Goal: Task Accomplishment & Management: Manage account settings

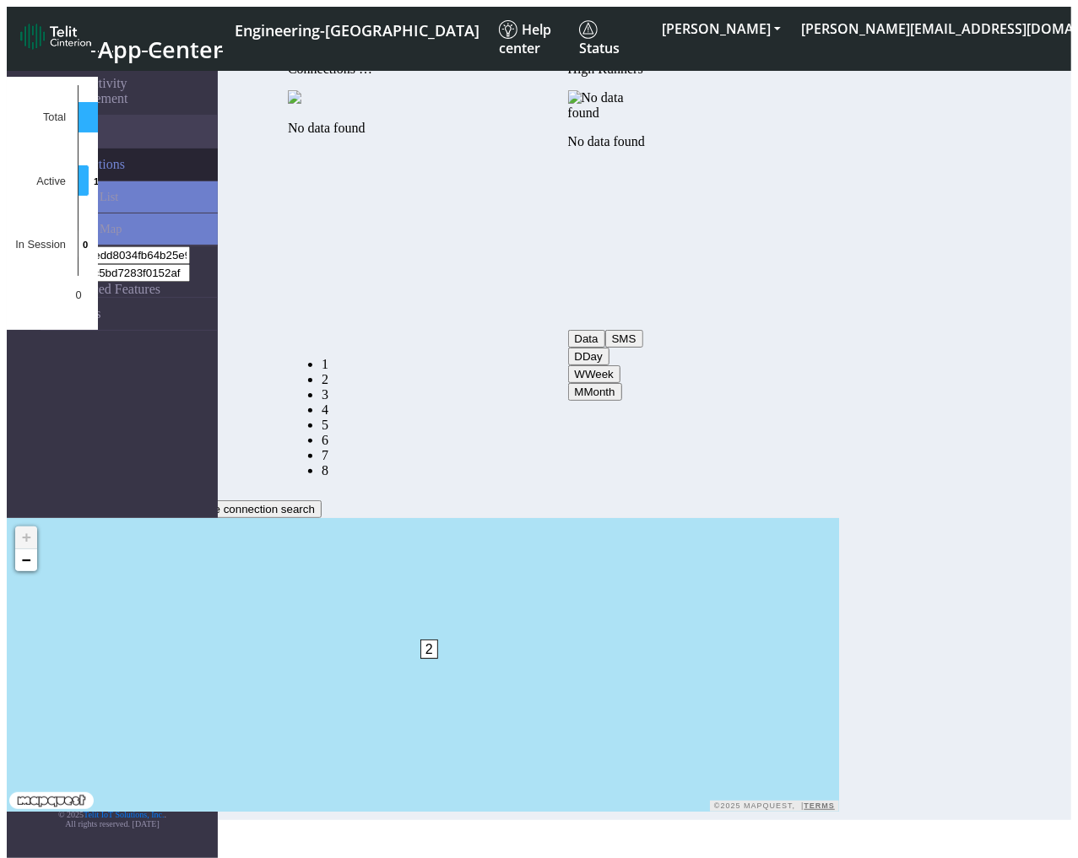
click at [104, 157] on span "Connections" at bounding box center [91, 164] width 68 height 15
click at [100, 189] on span "List" at bounding box center [109, 196] width 19 height 14
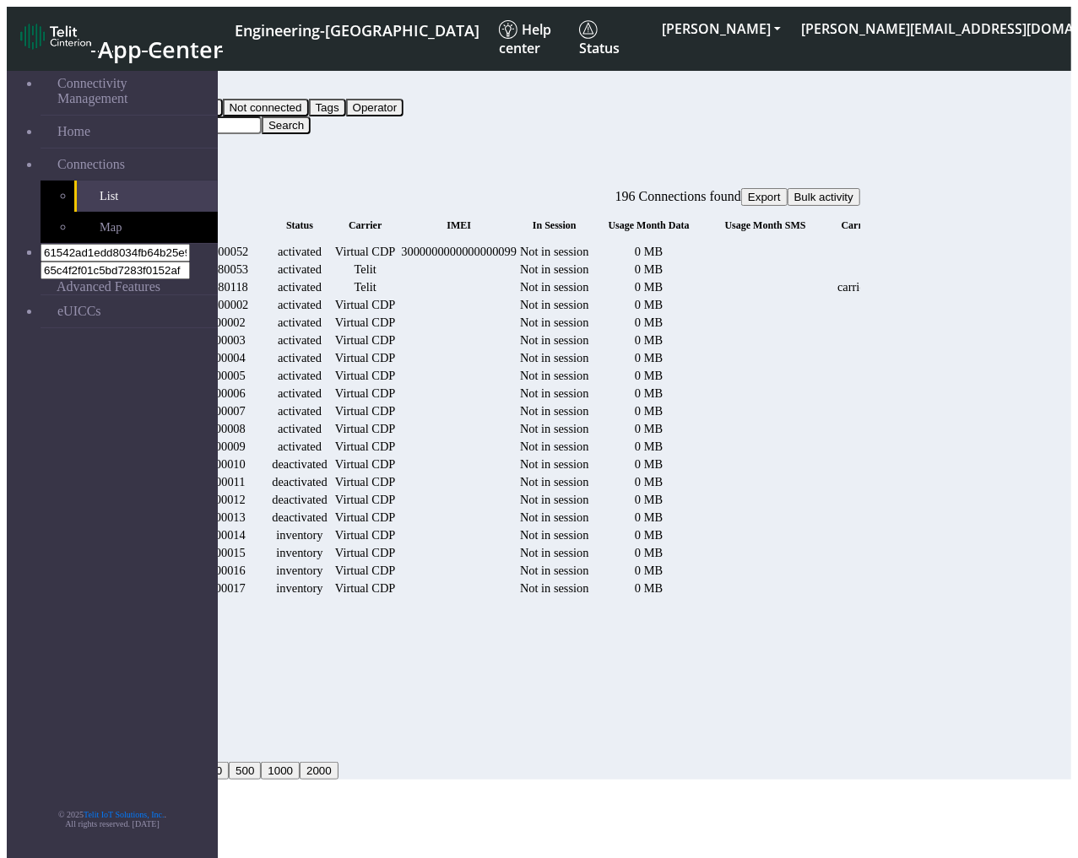
click at [267, 245] on div "1000000000000000052" at bounding box center [191, 252] width 152 height 14
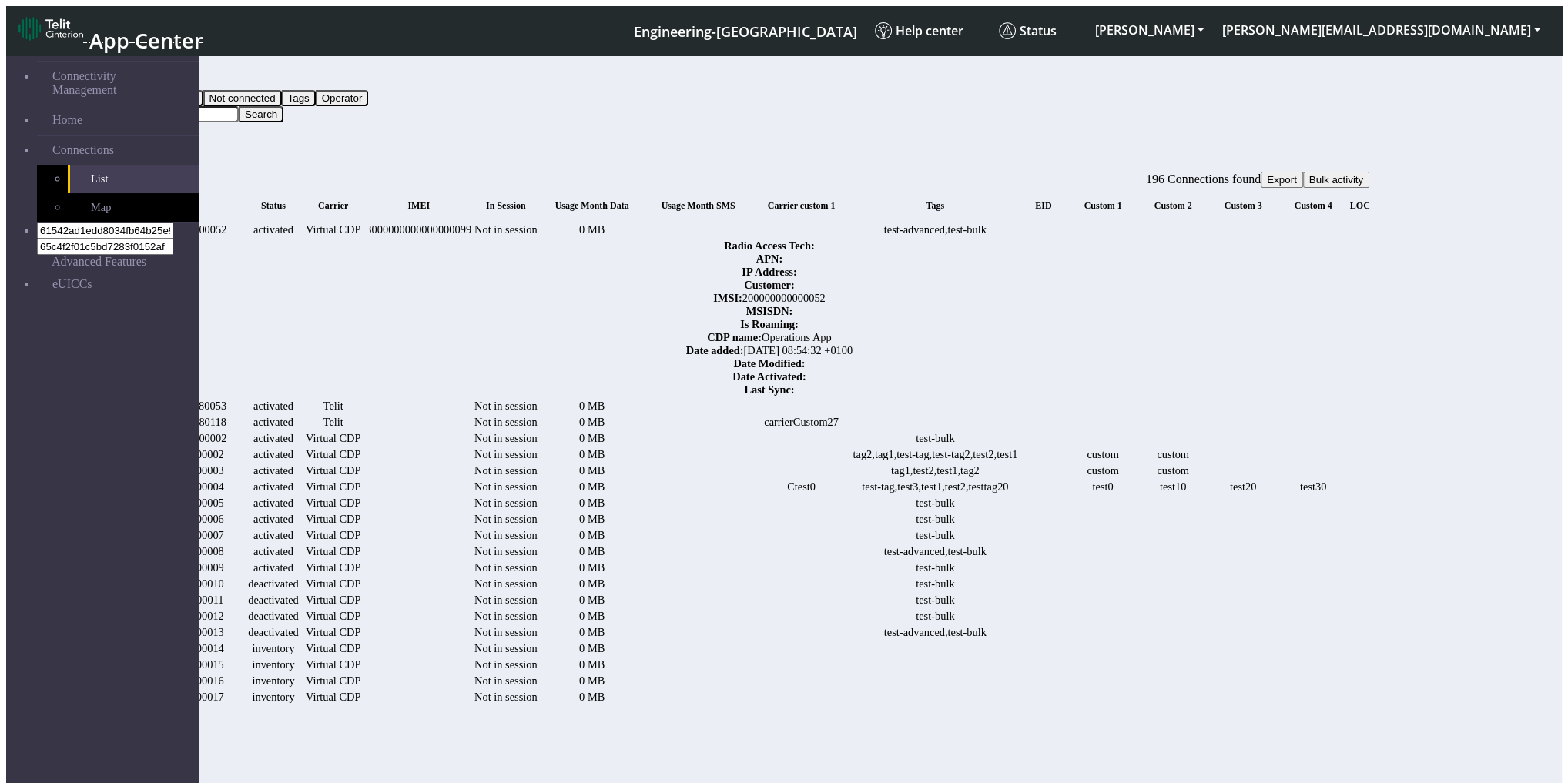
drag, startPoint x: 1332, startPoint y: 280, endPoint x: 1576, endPoint y: 284, distance: 244.0
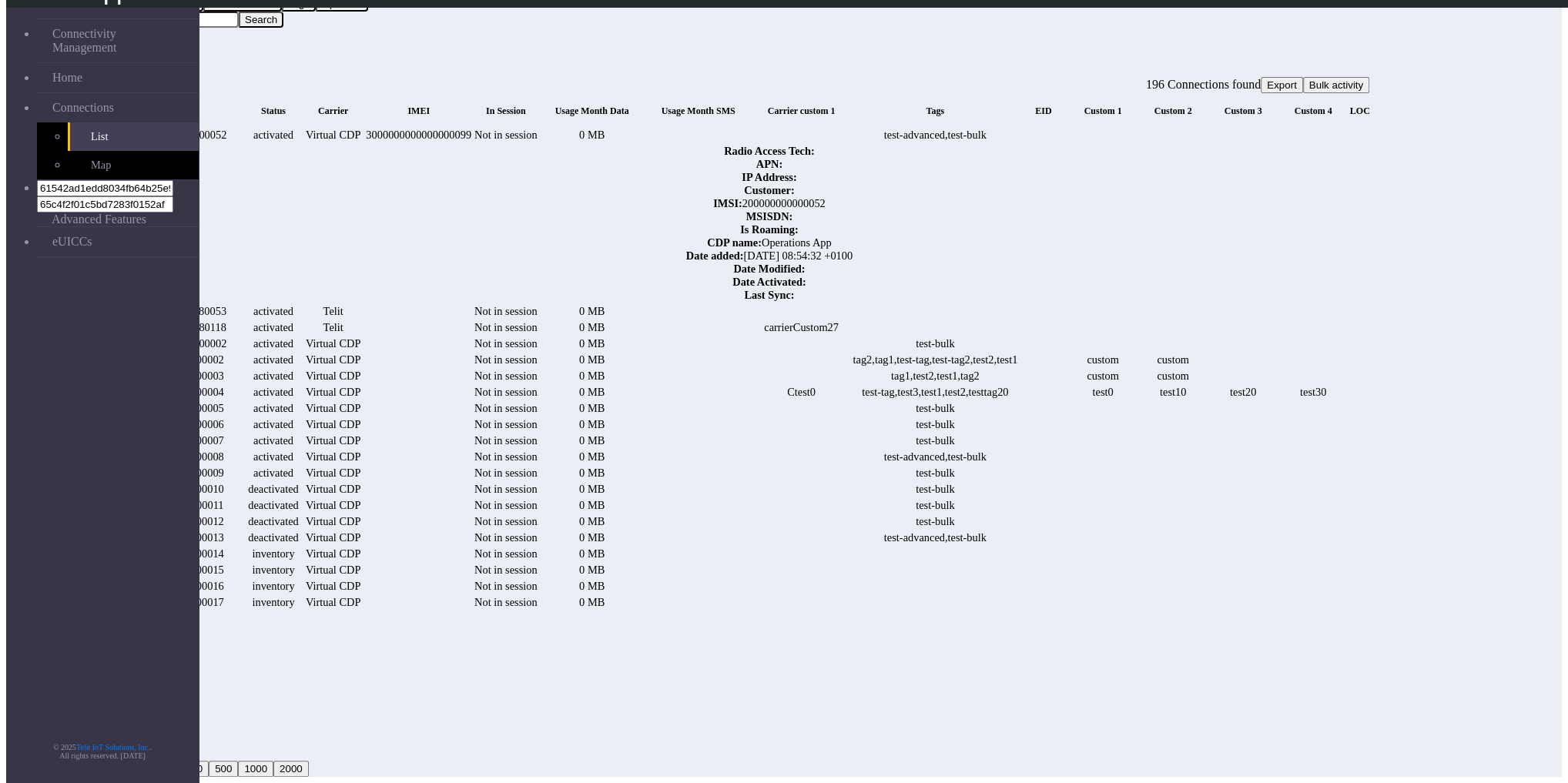
scroll to position [62, 0]
click at [992, 338] on link "Details" at bounding box center [1418, 344] width 32 height 13
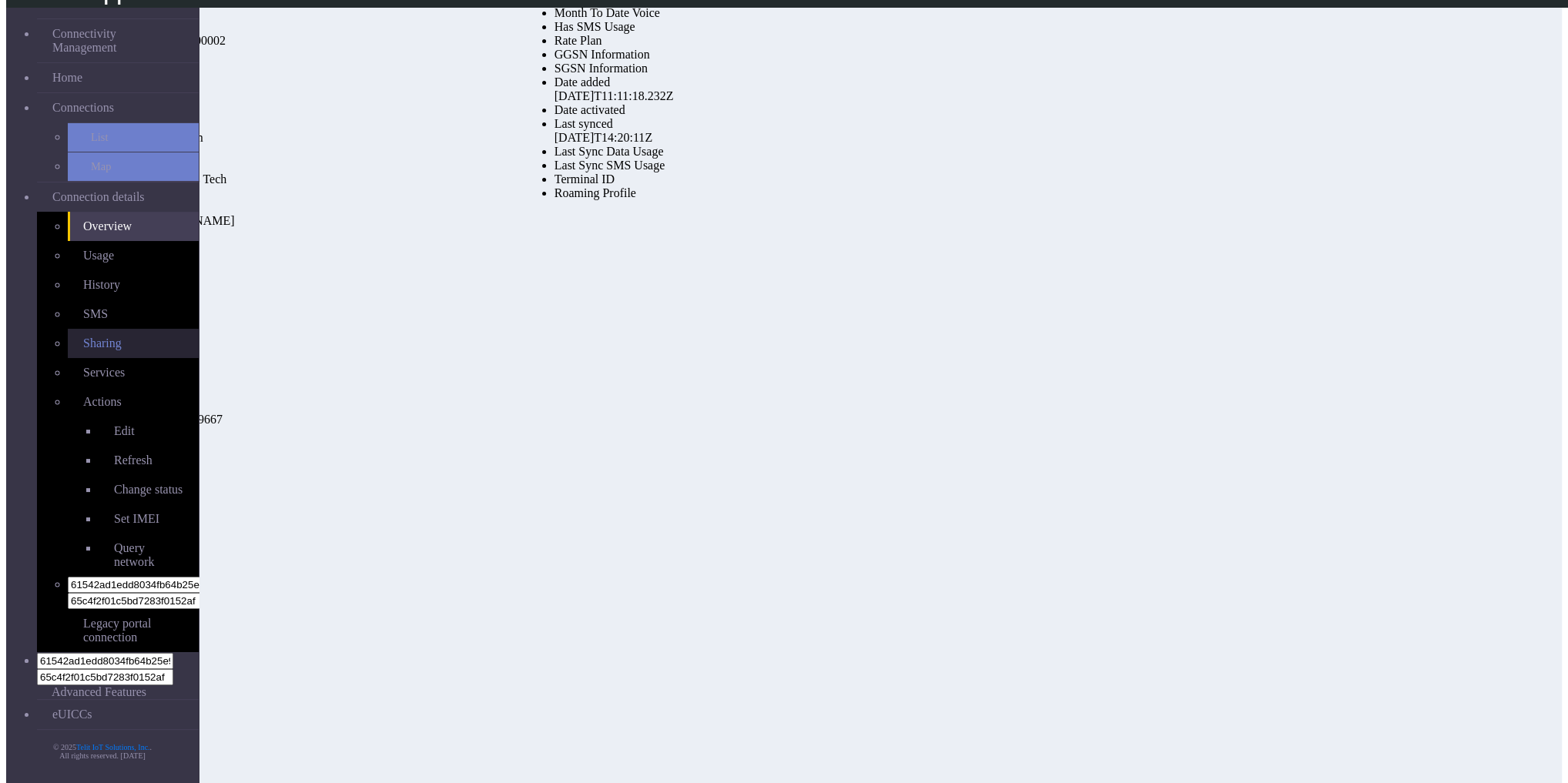
click at [120, 329] on link "Sharing" at bounding box center [132, 343] width 131 height 29
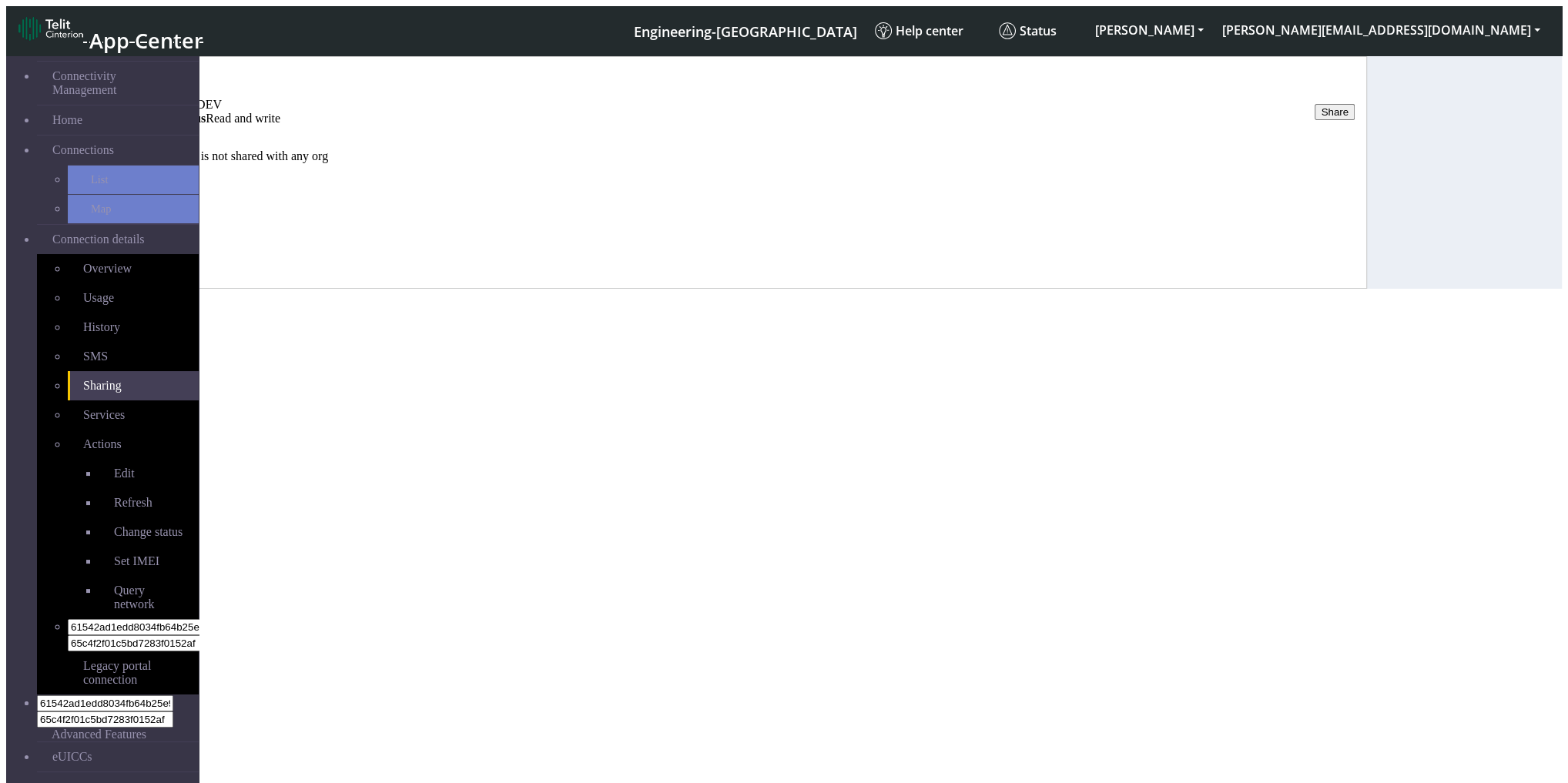
click at [992, 104] on button "Share" at bounding box center [1334, 112] width 40 height 16
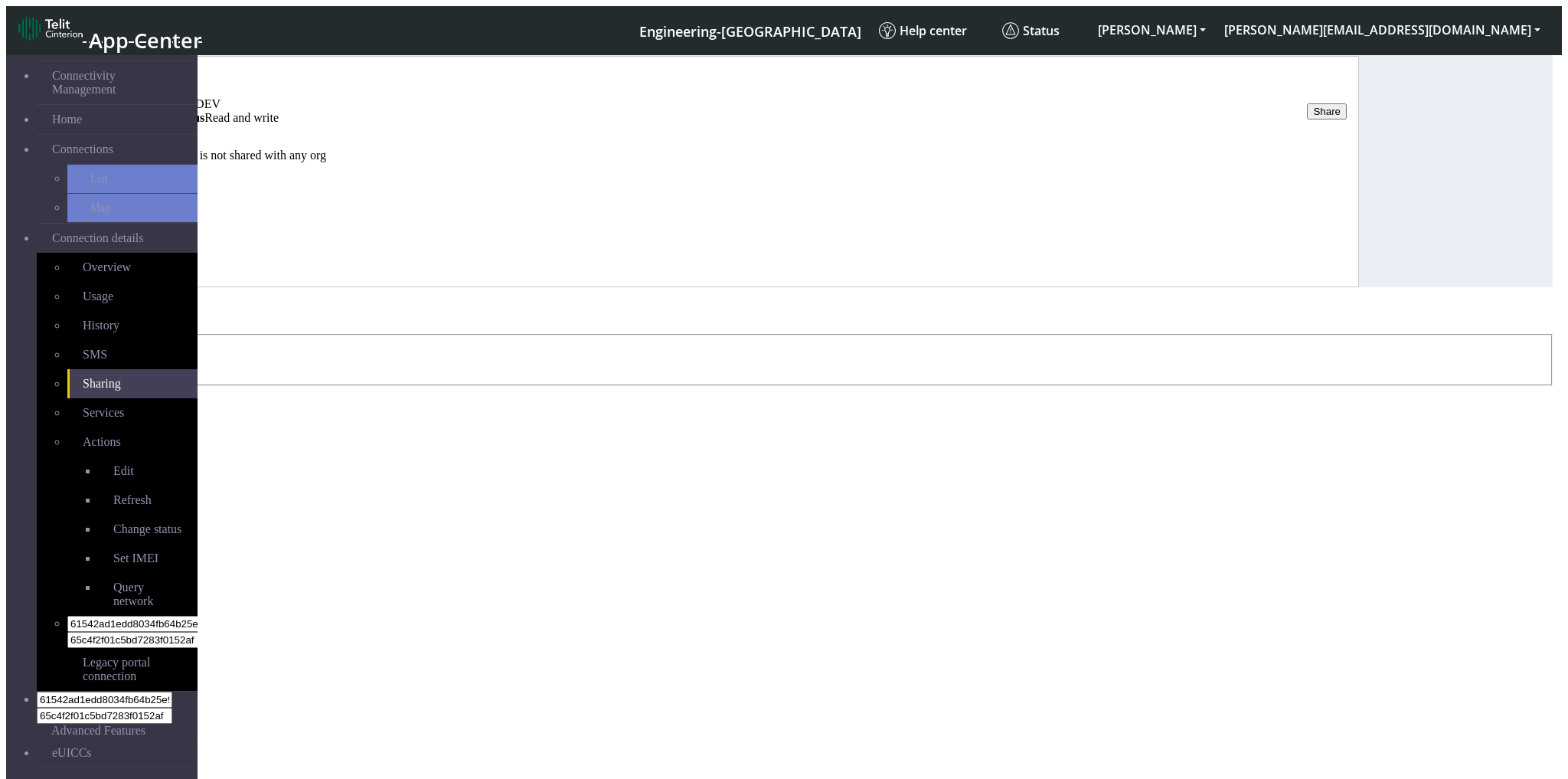
click at [152, 360] on input "text" at bounding box center [84, 369] width 135 height 16
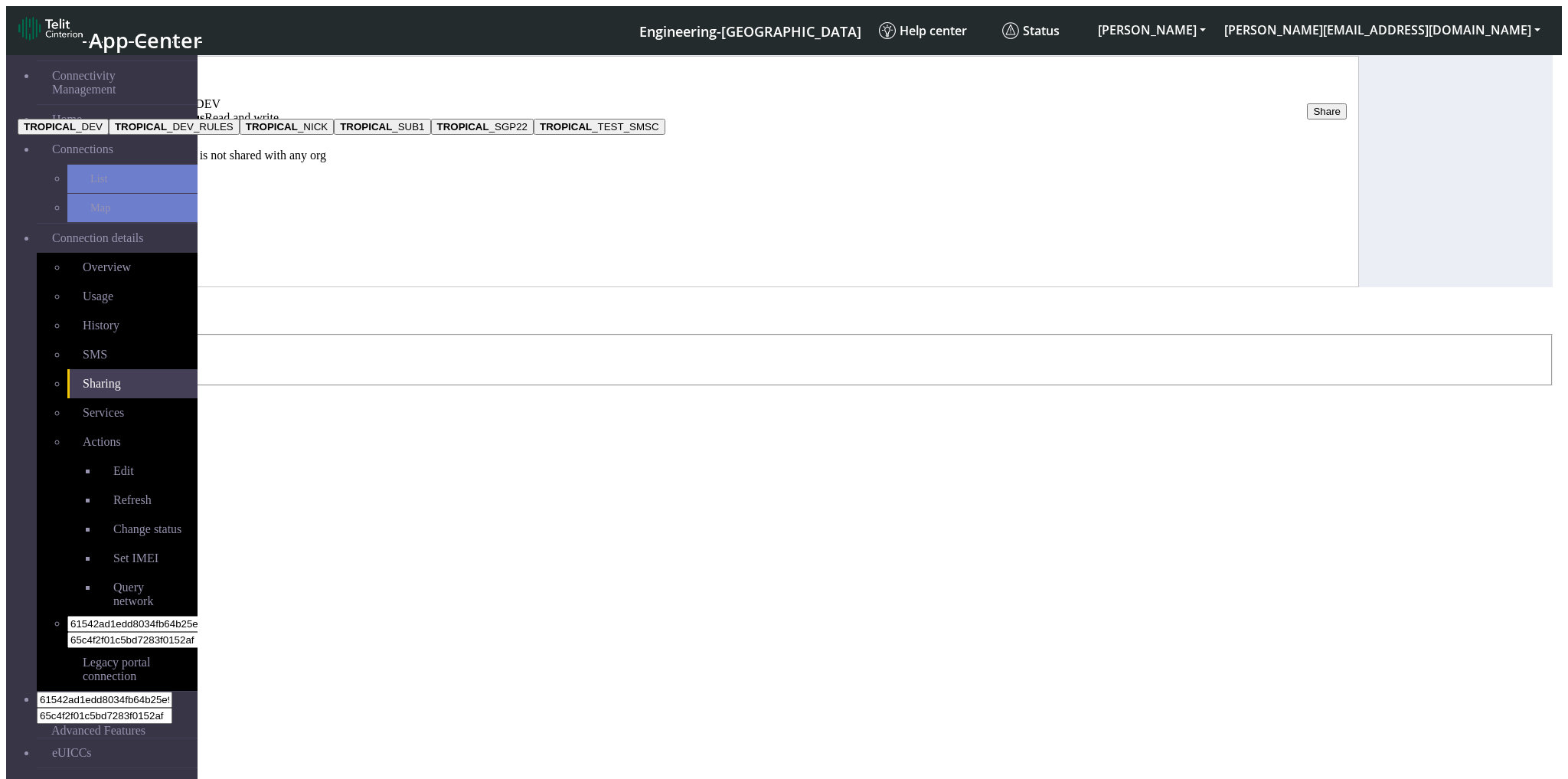
click at [109, 135] on button "TROPICAL _DEV" at bounding box center [63, 127] width 91 height 16
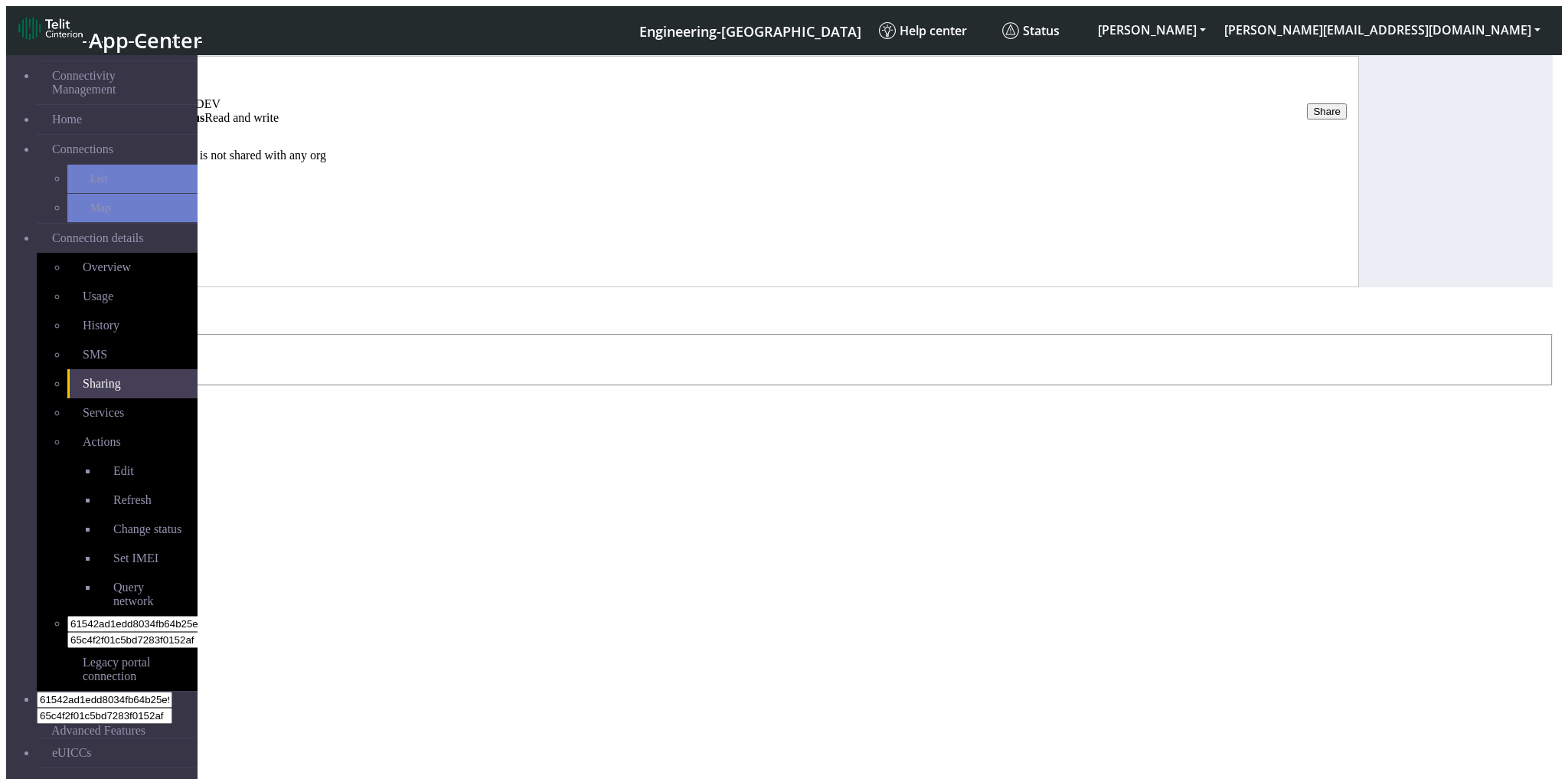
type input "TROPICAL_DEV"
click at [46, 430] on button "Share" at bounding box center [26, 439] width 40 height 16
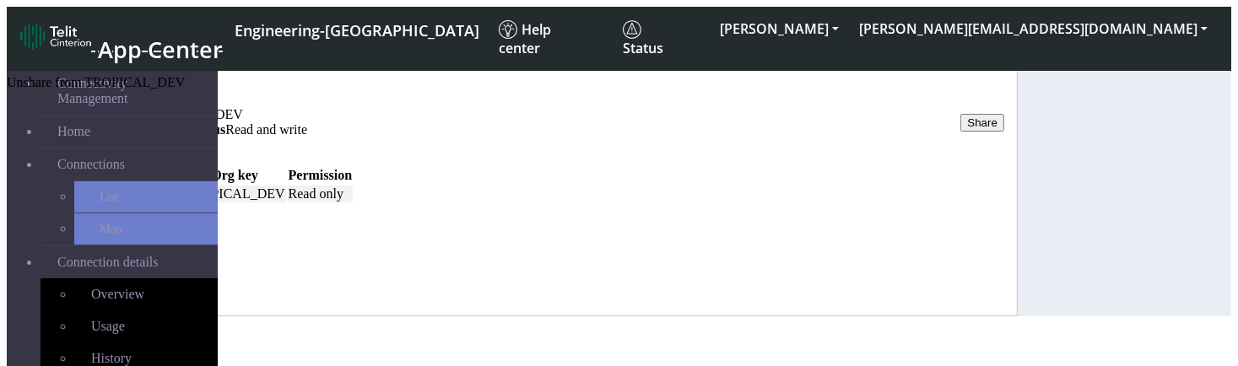
click at [606, 204] on div "Shared with Unshare Org key Permission Unshare from TROPICAL_DEV TROPICAL_DEV R…" at bounding box center [573, 177] width 887 height 54
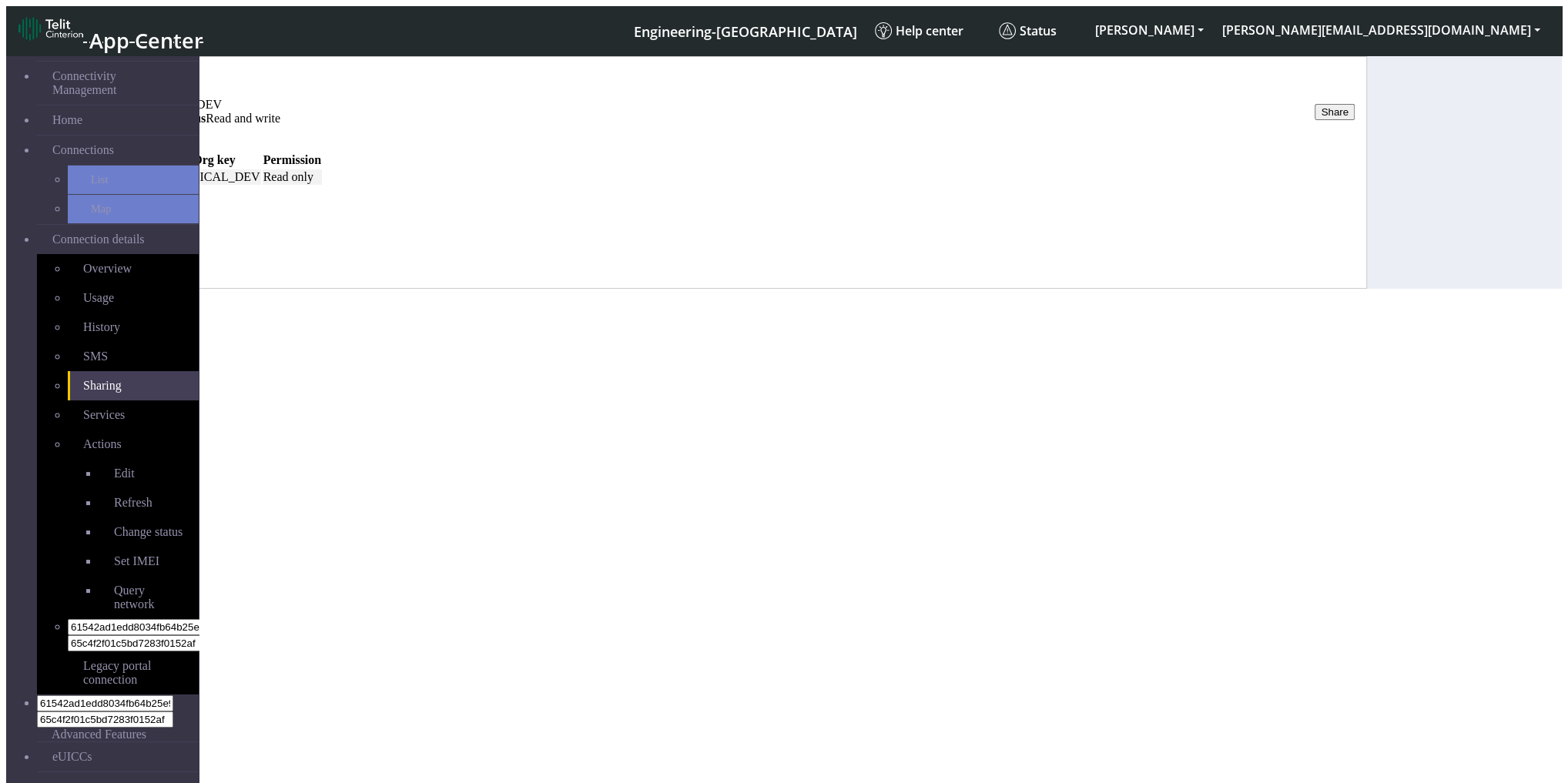
click at [133, 183] on button at bounding box center [127, 181] width 13 height 5
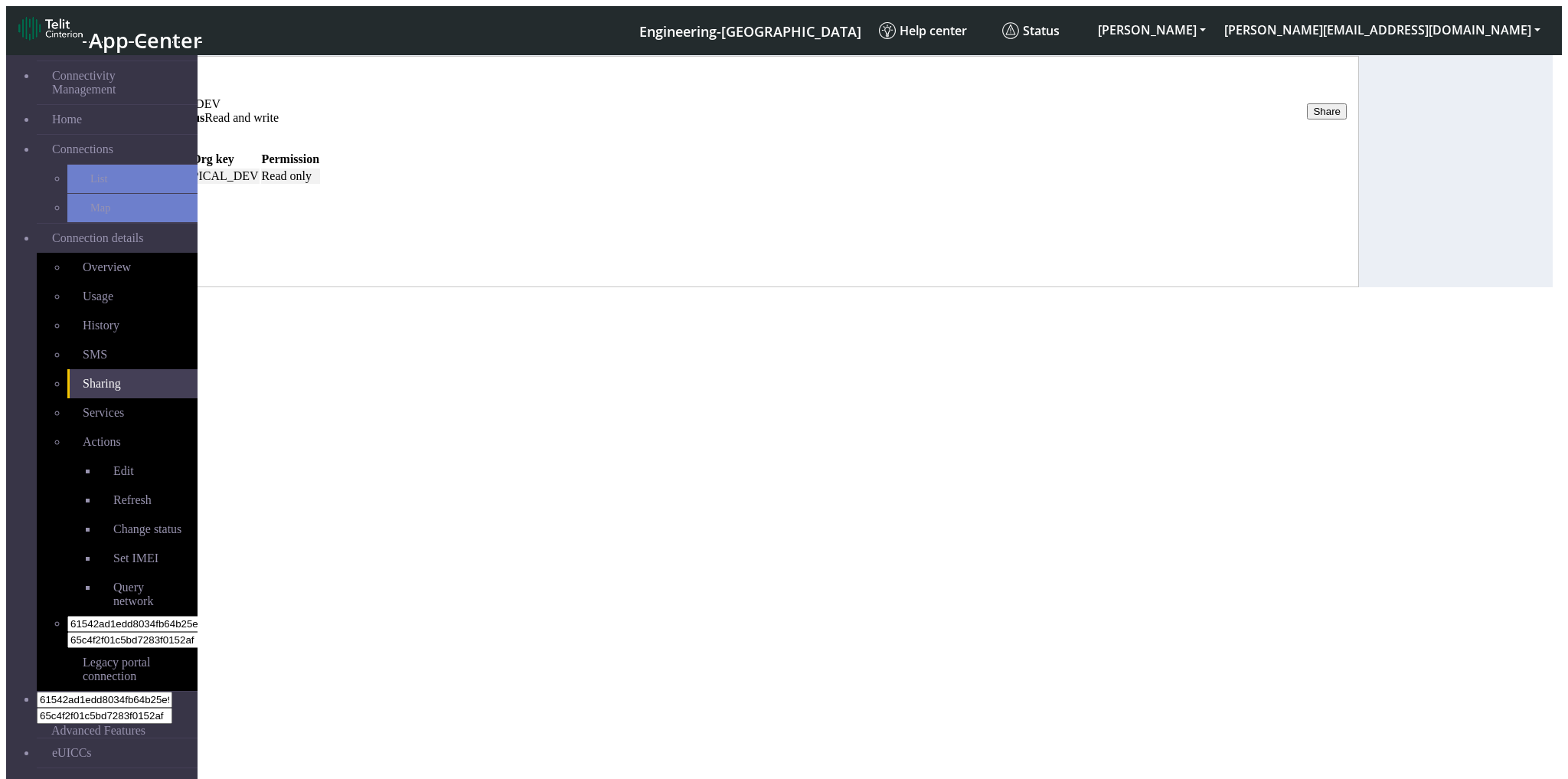
click at [92, 378] on select "Read only Read and write" at bounding box center [49, 385] width 86 height 15
select select "rw"
click at [92, 378] on select "Read only Read and write" at bounding box center [49, 385] width 86 height 15
click at [46, 393] on button "Share" at bounding box center [26, 401] width 40 height 16
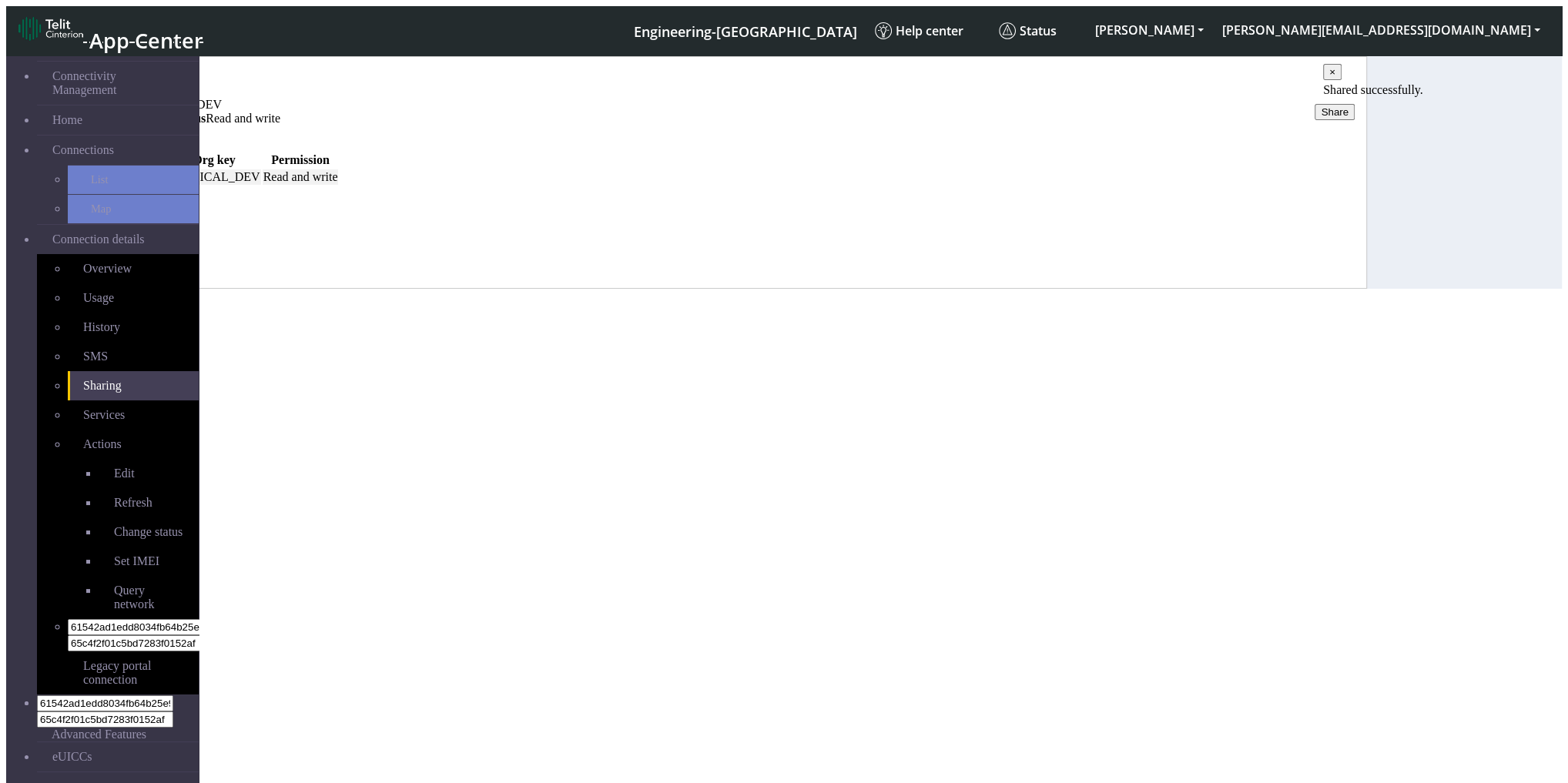
click at [378, 186] on div "Unshare Org key Permission TROPICAL_DEV Read and write" at bounding box center [742, 168] width 1248 height 36
drag, startPoint x: 631, startPoint y: 499, endPoint x: 1340, endPoint y: 223, distance: 760.8
click at [632, 288] on section "Connectivity Management Home Connections List Map Connection details Overview U…" at bounding box center [784, 168] width 1556 height 240
click at [992, 78] on button "×" at bounding box center [1333, 72] width 18 height 16
drag, startPoint x: 919, startPoint y: 504, endPoint x: 988, endPoint y: 434, distance: 98.3
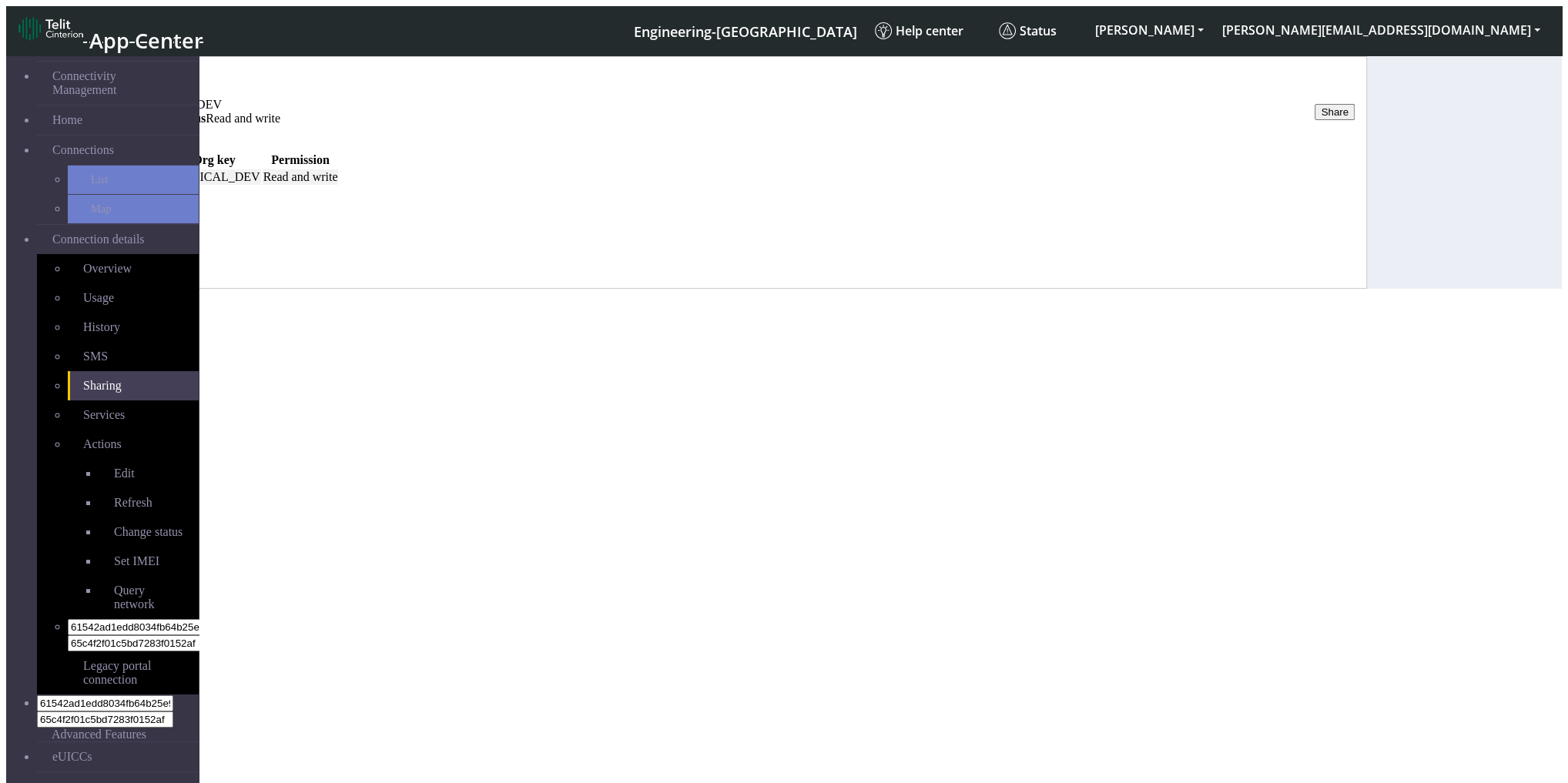
click at [920, 288] on section "Connectivity Management Home Connections List Map Connection details Overview U…" at bounding box center [784, 168] width 1556 height 240
